Goal: Task Accomplishment & Management: Complete application form

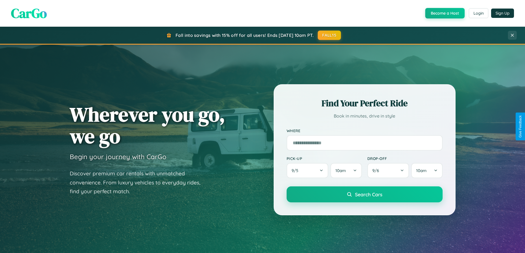
scroll to position [1061, 0]
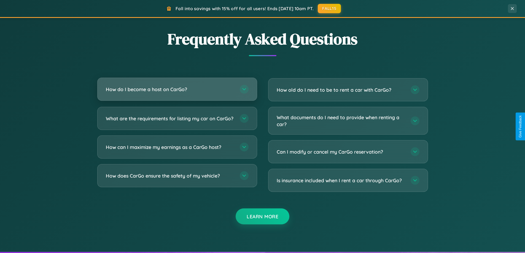
click at [177, 89] on h3 "How do I become a host on CarGo?" at bounding box center [170, 89] width 129 height 7
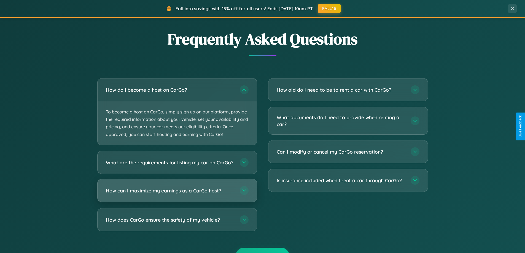
click at [177, 194] on h3 "How can I maximize my earnings as a CarGo host?" at bounding box center [170, 190] width 129 height 7
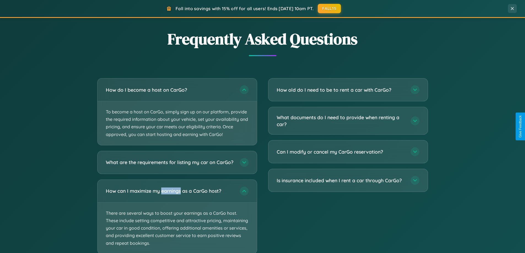
scroll to position [1096, 0]
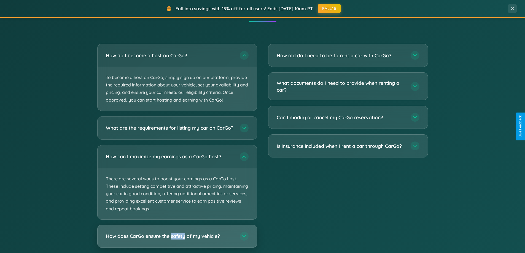
click at [177, 240] on h3 "How does CarGo ensure the safety of my vehicle?" at bounding box center [170, 236] width 129 height 7
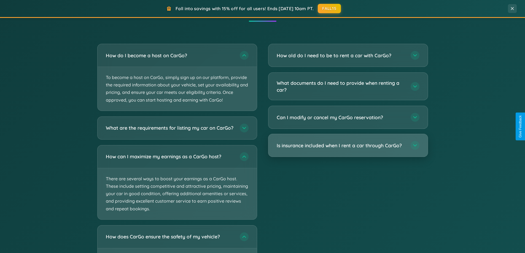
click at [348, 146] on h3 "Is insurance included when I rent a car through CarGo?" at bounding box center [341, 145] width 129 height 7
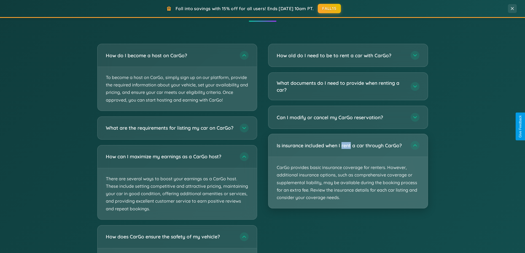
click at [348, 171] on p "CarGo provides basic insurance coverage for renters. However, additional insura…" at bounding box center [348, 182] width 159 height 51
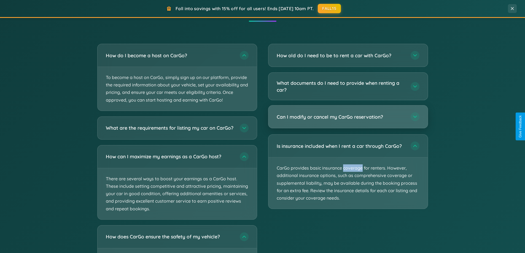
click at [348, 117] on h3 "Can I modify or cancel my CarGo reservation?" at bounding box center [341, 117] width 129 height 7
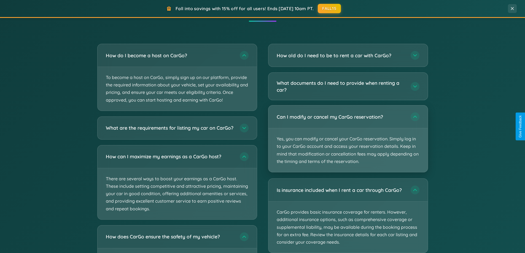
click at [348, 139] on p "Yes, you can modify or cancel your CarGo reservation. Simply log in to your Car…" at bounding box center [348, 151] width 159 height 44
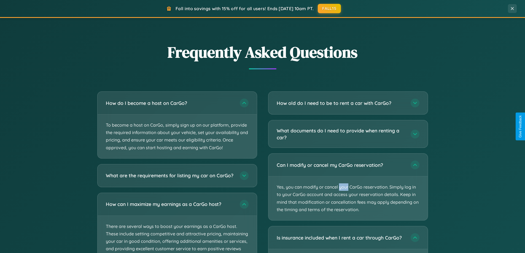
scroll to position [0, 0]
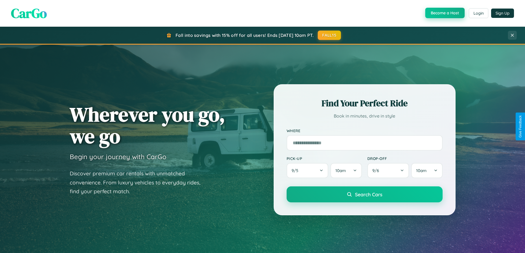
click at [445, 13] on button "Become a Host" at bounding box center [445, 13] width 39 height 10
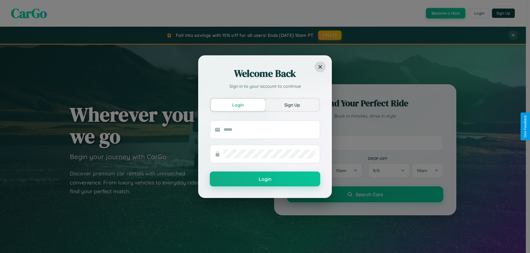
click at [292, 105] on button "Sign Up" at bounding box center [292, 105] width 54 height 12
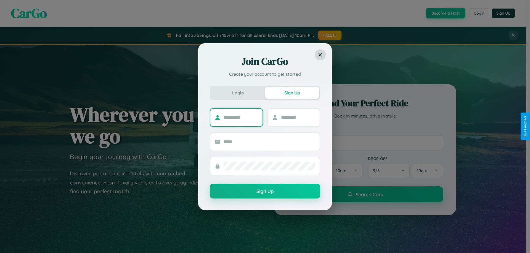
click at [240, 117] on input "text" at bounding box center [240, 117] width 34 height 9
type input "*******"
click at [298, 117] on input "text" at bounding box center [298, 117] width 34 height 9
type input "******"
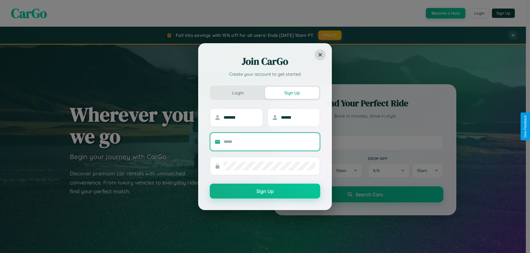
click at [269, 142] on input "text" at bounding box center [269, 142] width 92 height 9
type input "**********"
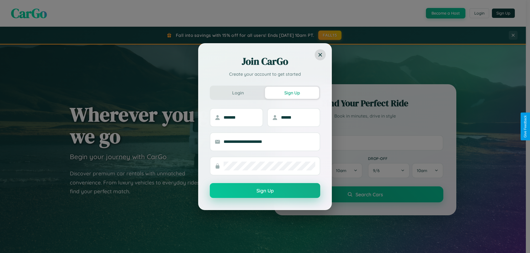
click at [265, 191] on button "Sign Up" at bounding box center [265, 190] width 110 height 15
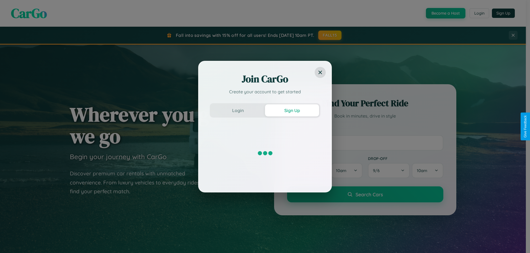
click at [445, 13] on div "Join CarGo Create your account to get started Login Sign Up" at bounding box center [265, 126] width 530 height 253
click at [292, 110] on button "Sign Up" at bounding box center [292, 111] width 54 height 12
